Goal: Information Seeking & Learning: Find specific fact

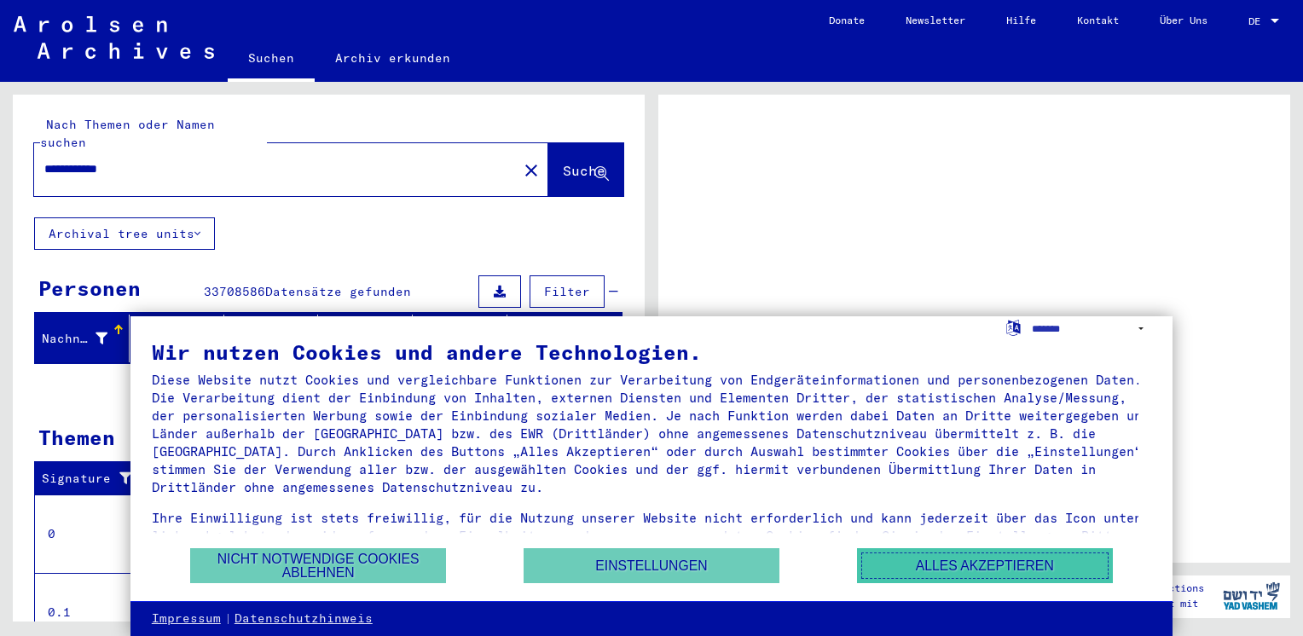
click at [955, 563] on button "Alles akzeptieren" at bounding box center [985, 565] width 256 height 35
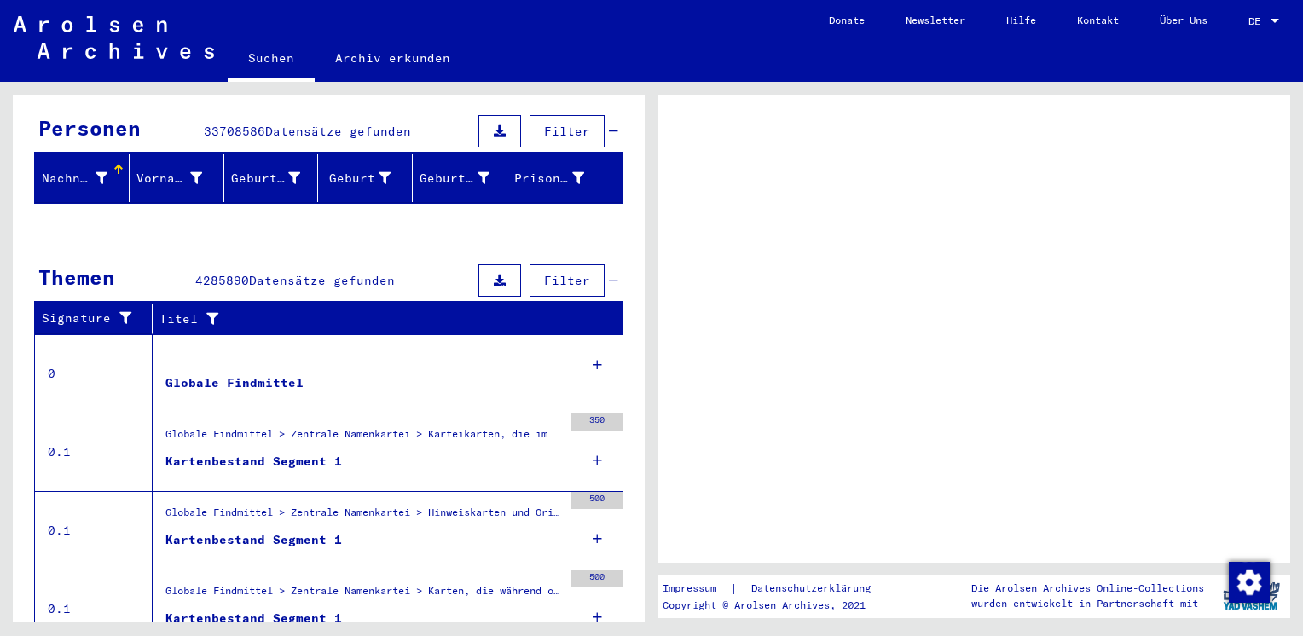
scroll to position [171, 0]
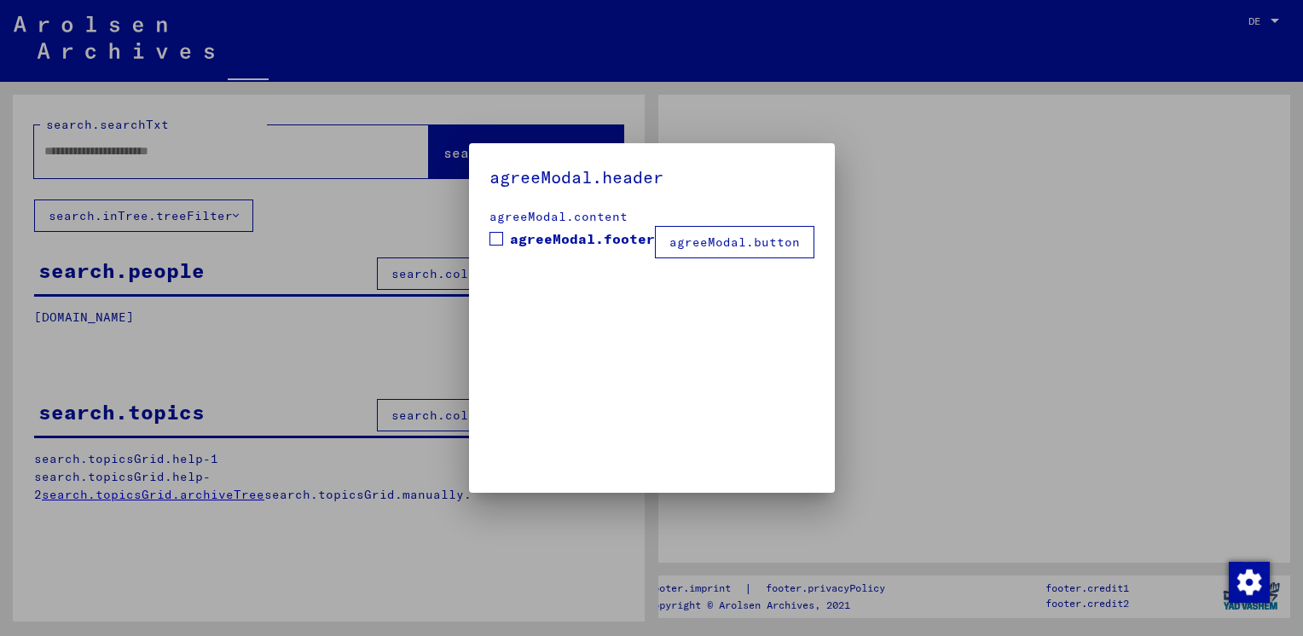
type input "**********"
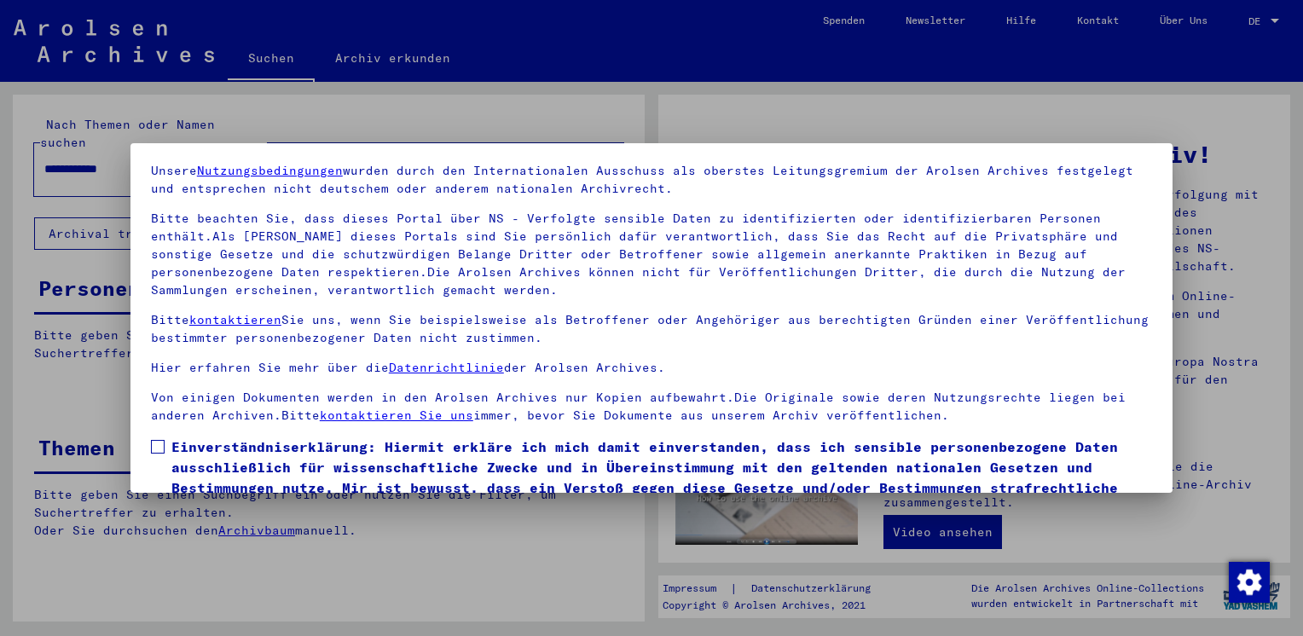
scroll to position [143, 0]
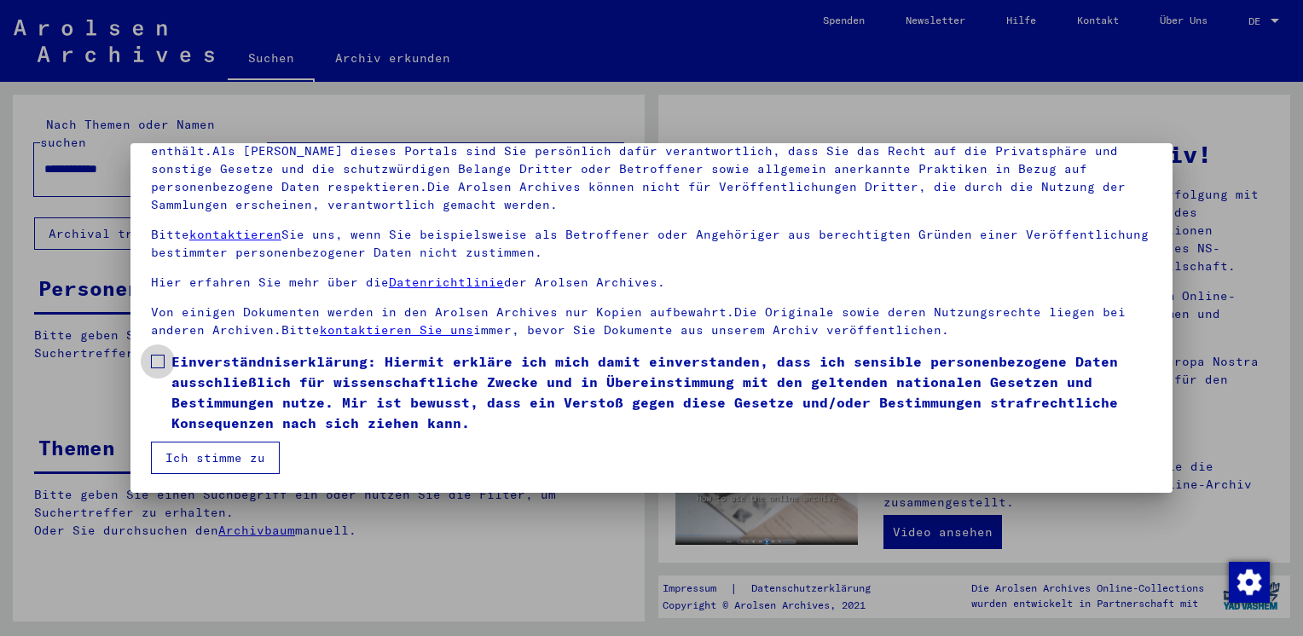
click at [160, 368] on label "Einverständniserklärung: Hiermit erkläre ich mich damit einverstanden, dass ich…" at bounding box center [651, 392] width 1001 height 82
click at [229, 464] on button "Ich stimme zu" at bounding box center [215, 458] width 129 height 32
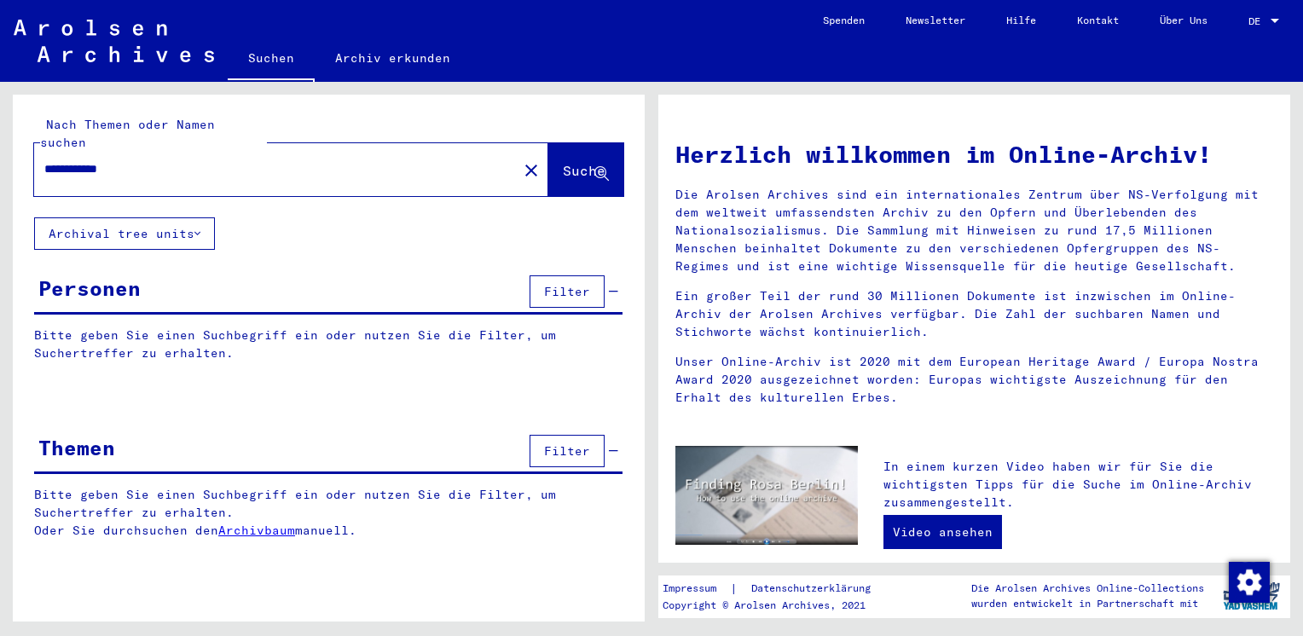
click at [563, 162] on span "Suche" at bounding box center [584, 170] width 43 height 17
click at [246, 276] on div "Personen Filter" at bounding box center [328, 292] width 588 height 43
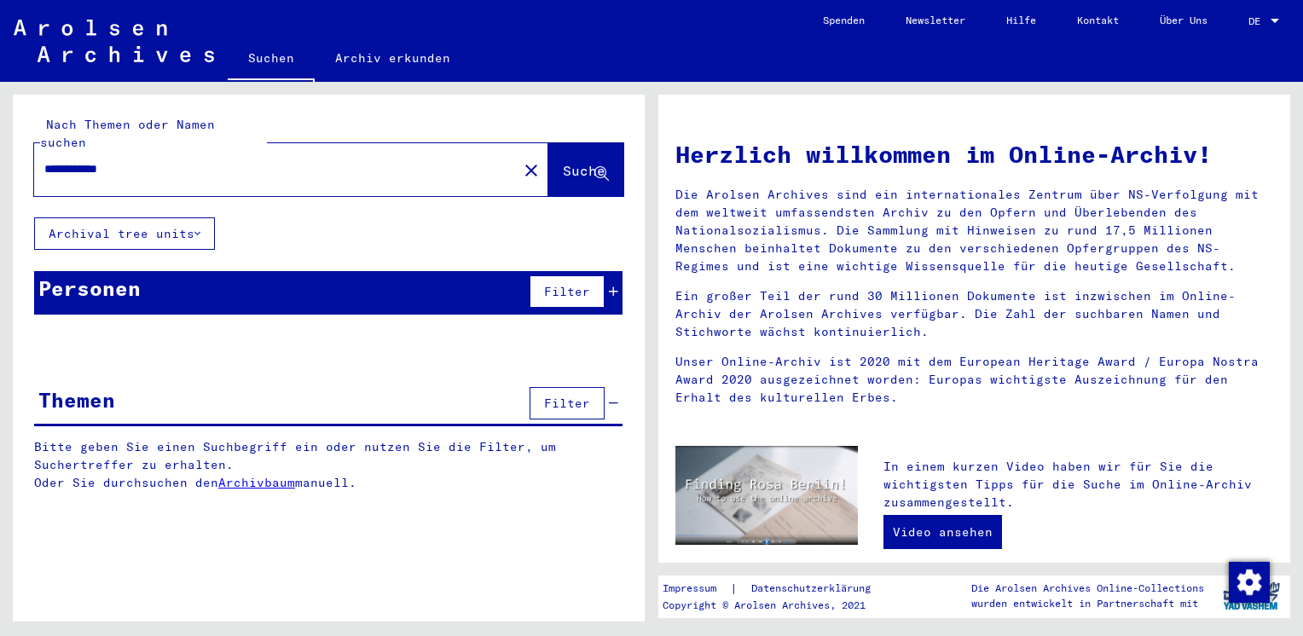
click at [290, 271] on div "Personen Filter" at bounding box center [328, 292] width 588 height 43
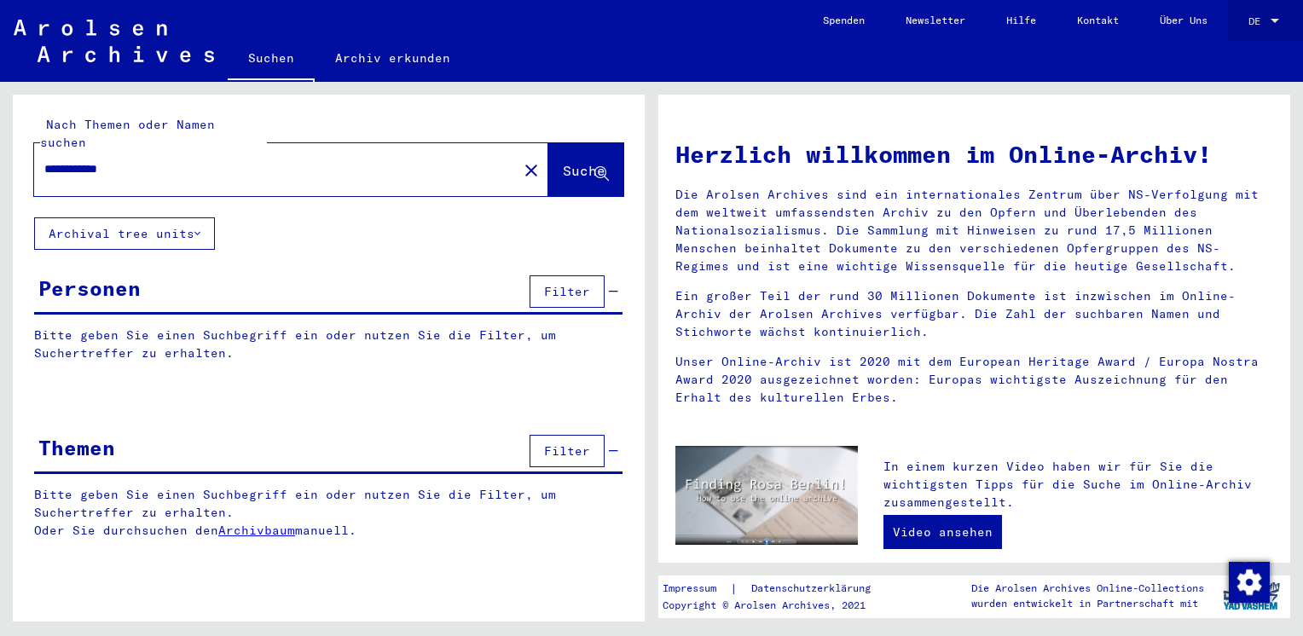
click at [1271, 17] on div at bounding box center [1274, 21] width 15 height 12
